Goal: Find contact information: Find contact information

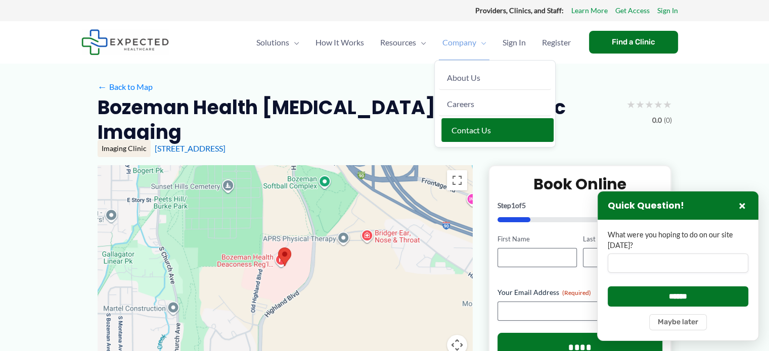
click at [457, 129] on span "Contact Us" at bounding box center [470, 130] width 39 height 10
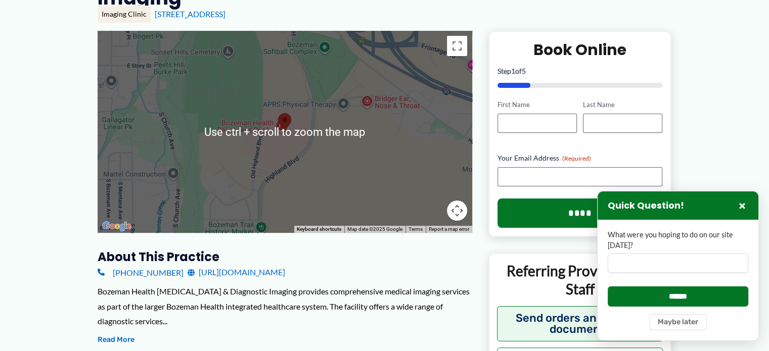
scroll to position [133, 0]
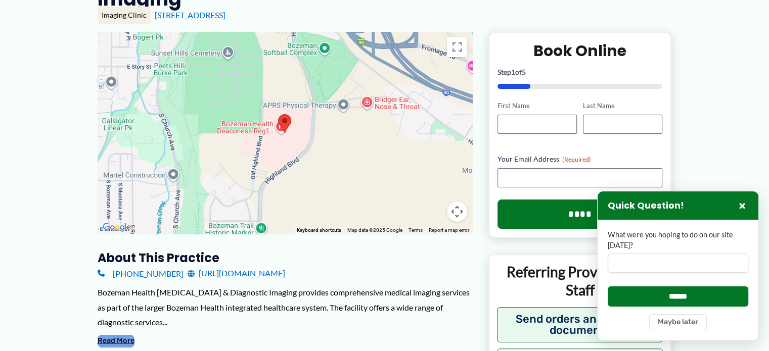
click at [131, 335] on button "Read More" at bounding box center [116, 341] width 37 height 12
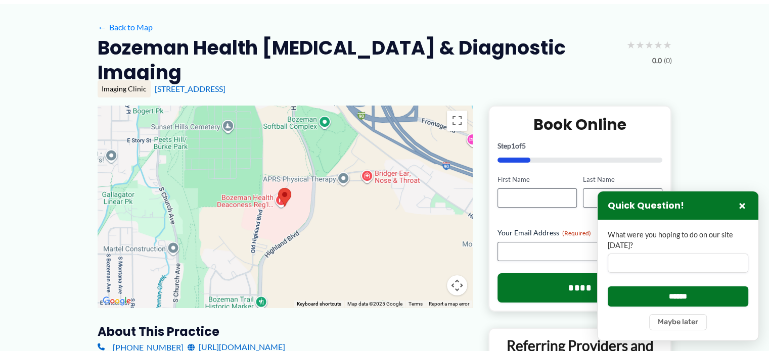
scroll to position [58, 0]
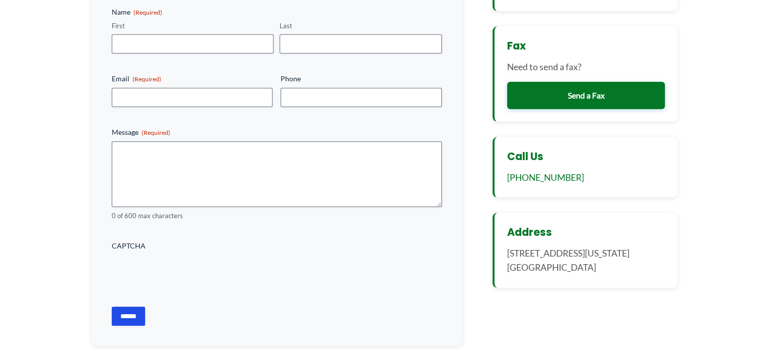
scroll to position [237, 0]
